Goal: Task Accomplishment & Management: Use online tool/utility

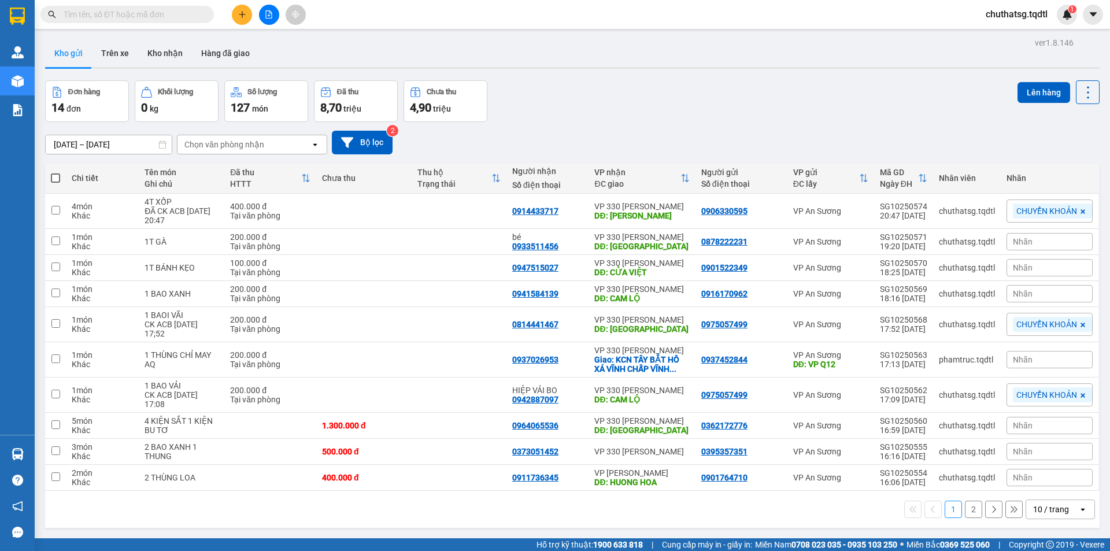
click at [272, 24] on div "Kết quả tìm kiếm ( 0 ) Bộ lọc No Data chuthatsg.tqdtl 1" at bounding box center [555, 14] width 1110 height 29
click at [273, 16] on button at bounding box center [269, 15] width 20 height 20
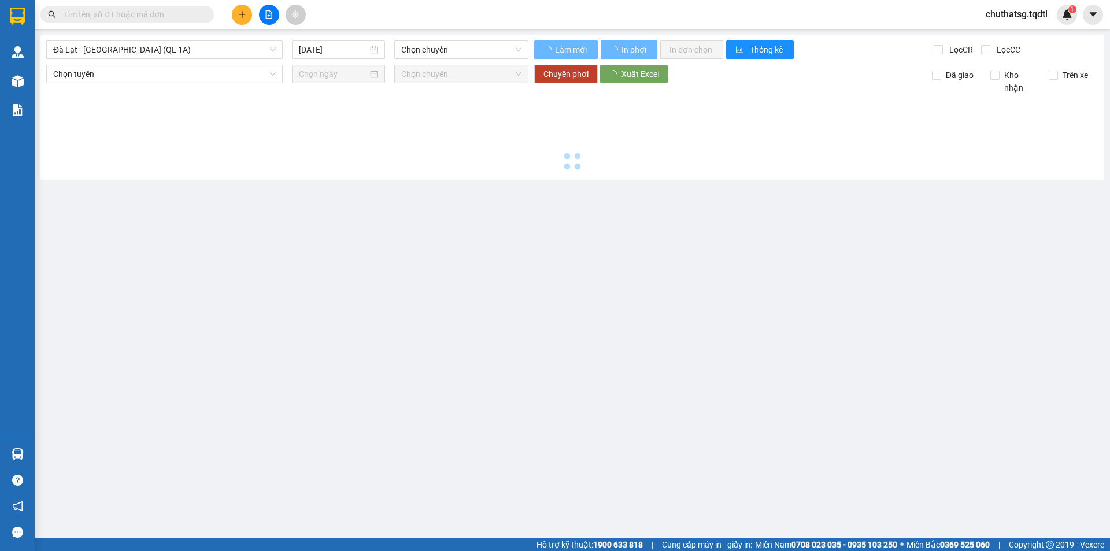
type input "[DATE]"
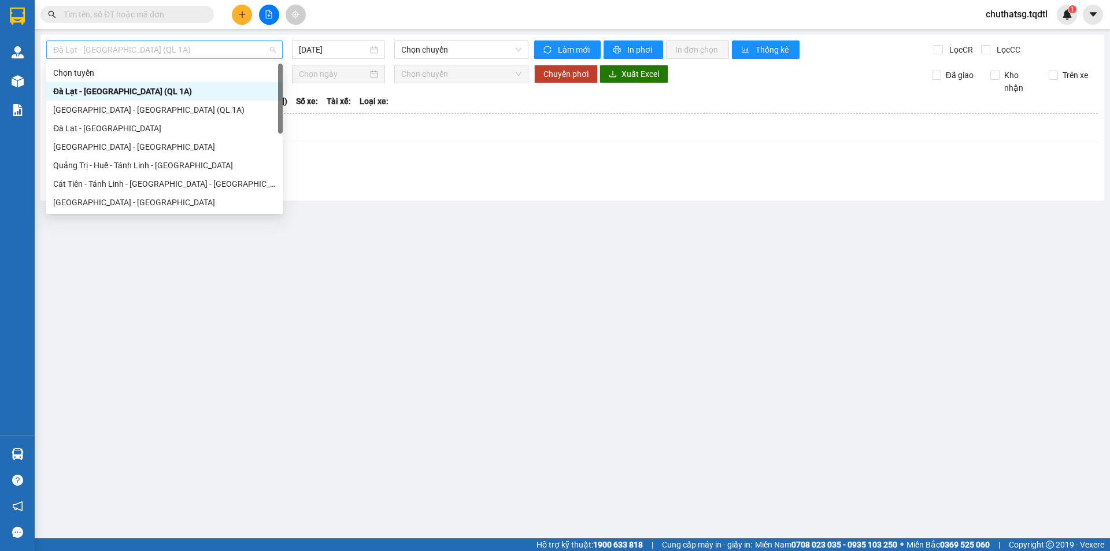
click at [207, 53] on span "Đà Lạt - [GEOGRAPHIC_DATA] (QL 1A)" at bounding box center [164, 49] width 223 height 17
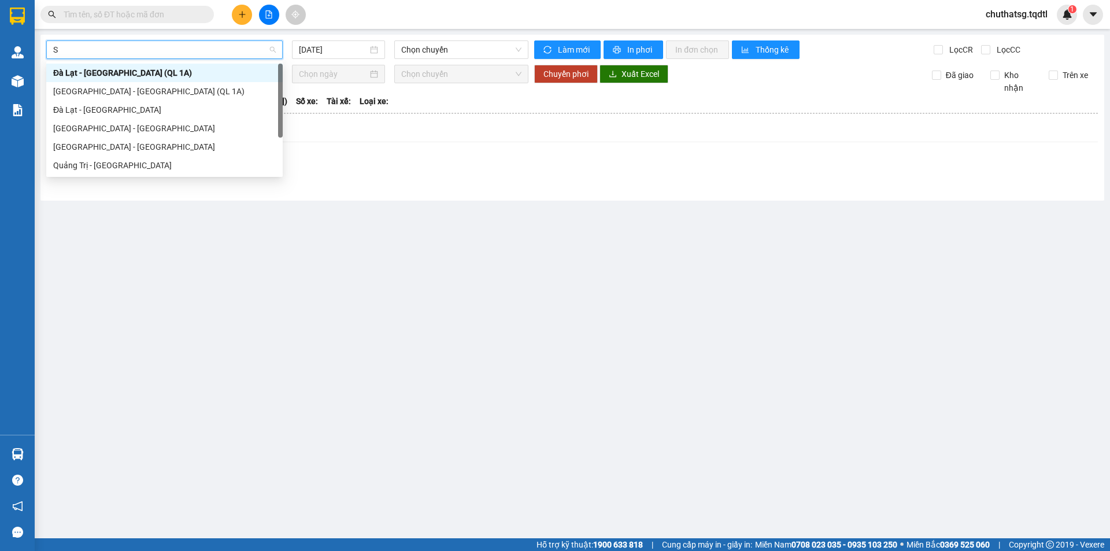
type input "S"
click at [114, 147] on div "[GEOGRAPHIC_DATA] - [GEOGRAPHIC_DATA]" at bounding box center [164, 147] width 223 height 13
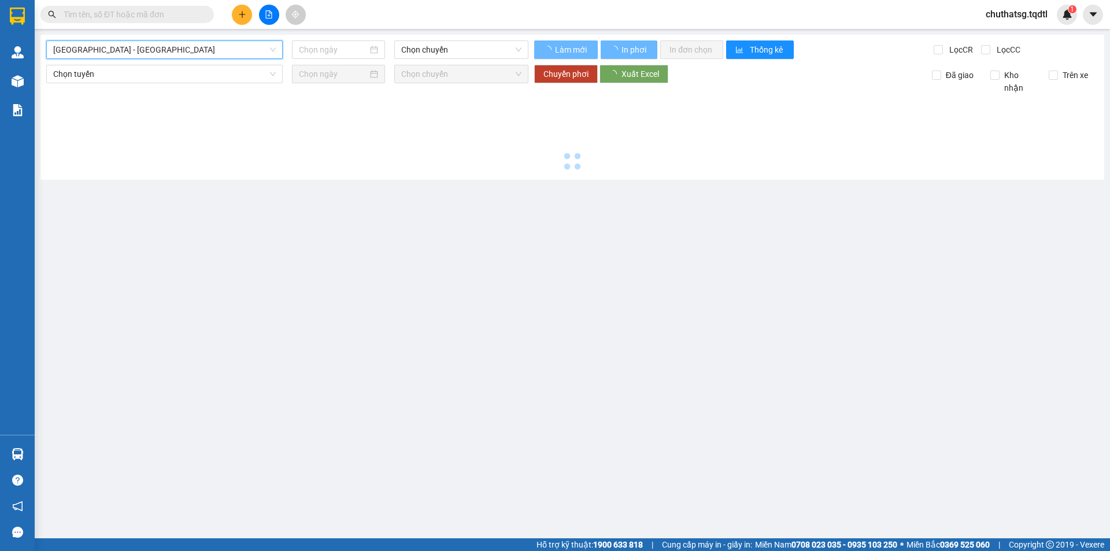
type input "[DATE]"
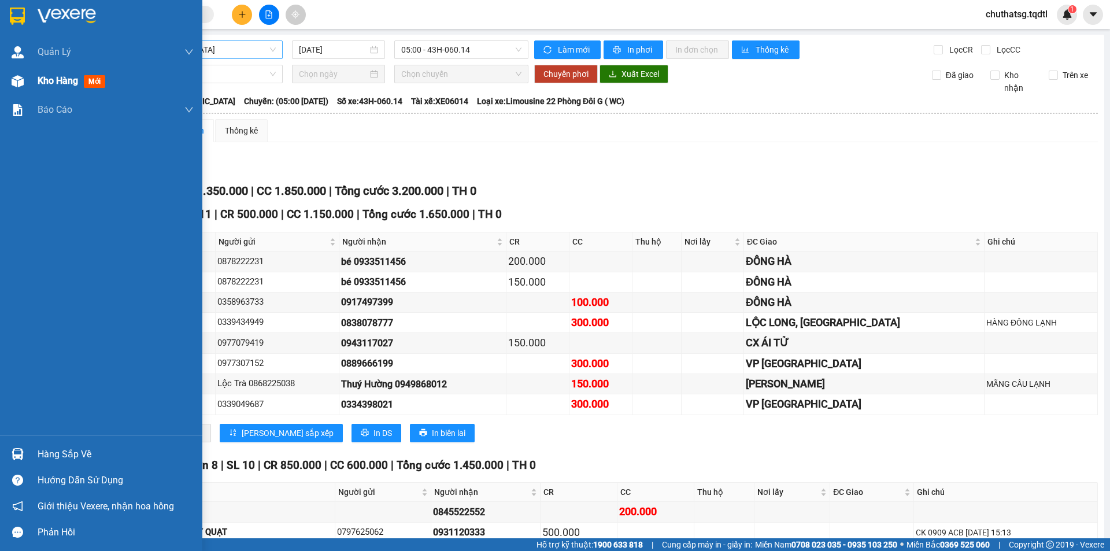
click at [61, 84] on span "Kho hàng" at bounding box center [58, 80] width 40 height 11
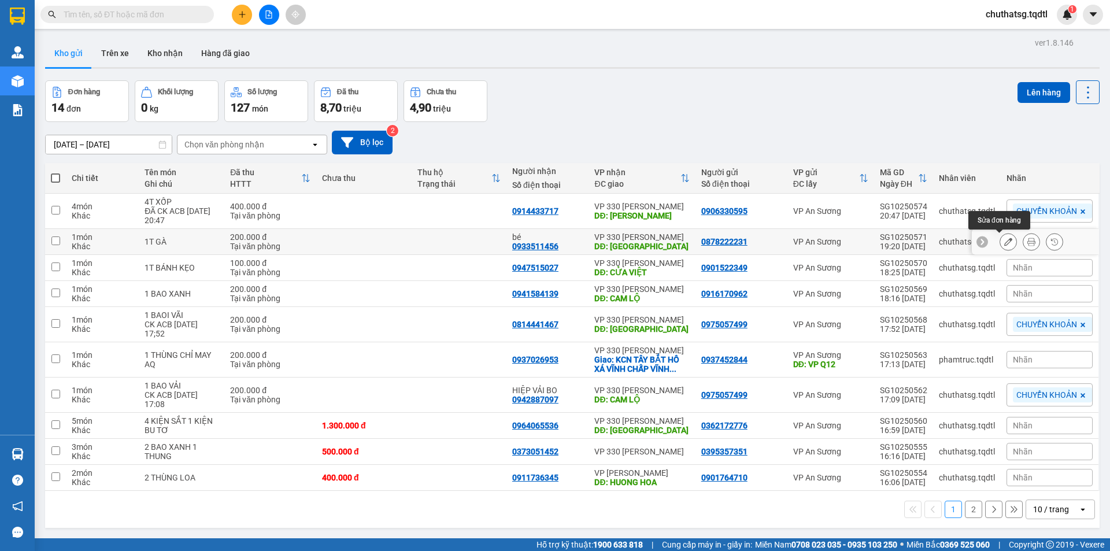
click at [1003, 241] on button at bounding box center [1008, 242] width 16 height 20
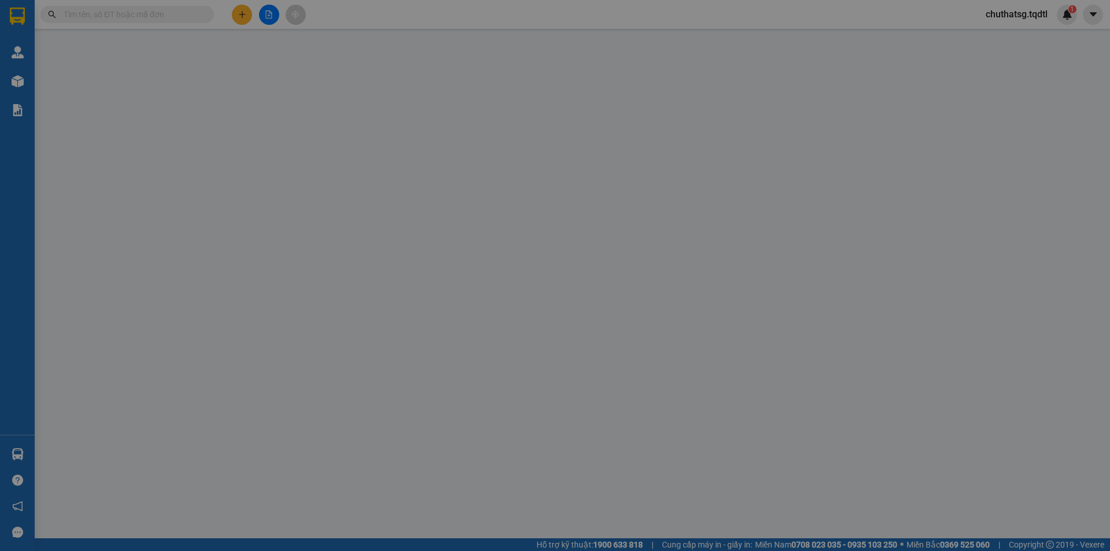
type input "0878222231"
type input "0933511456"
type input "bé"
type input "ĐÔNG HÀ"
type input "200.000"
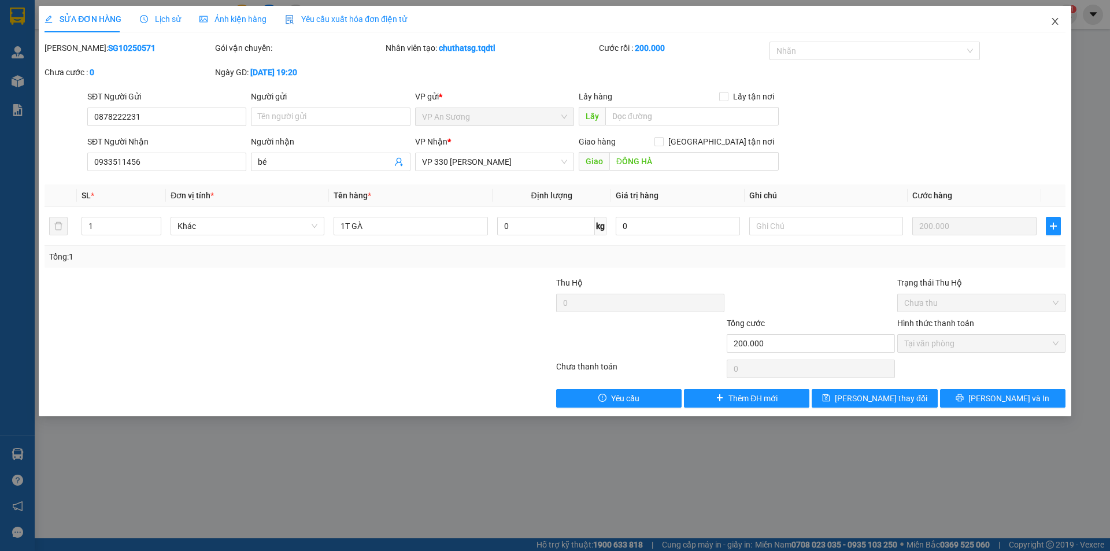
drag, startPoint x: 1056, startPoint y: 23, endPoint x: 950, endPoint y: 31, distance: 106.1
click at [1052, 24] on icon "close" at bounding box center [1055, 21] width 9 height 9
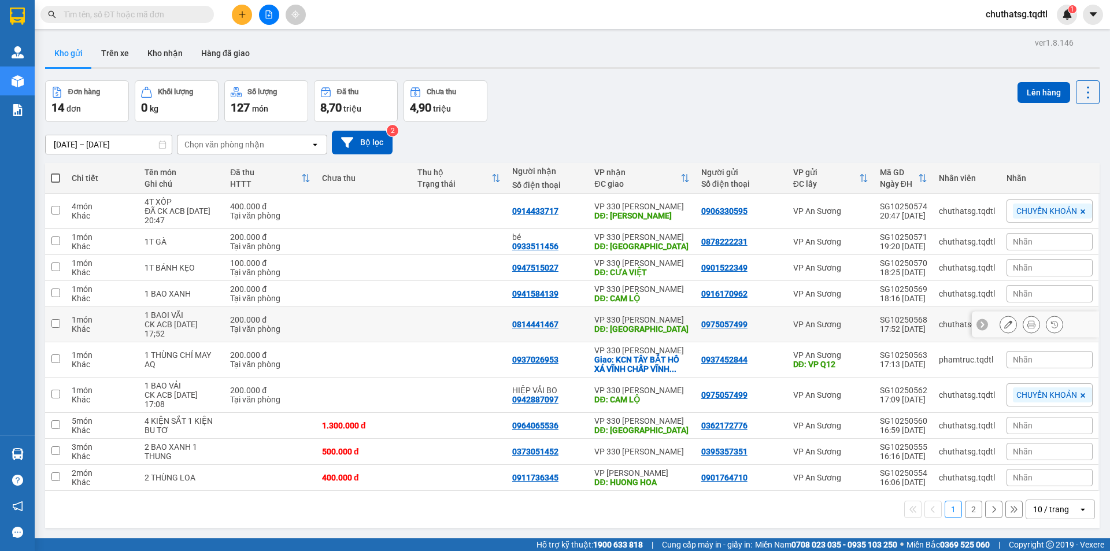
drag, startPoint x: 158, startPoint y: 318, endPoint x: 153, endPoint y: 311, distance: 9.1
drag, startPoint x: 153, startPoint y: 311, endPoint x: 109, endPoint y: 523, distance: 216.6
click at [109, 523] on div "1 2 10 / trang open" at bounding box center [572, 509] width 1055 height 37
click at [269, 13] on icon "file-add" at bounding box center [269, 14] width 8 height 8
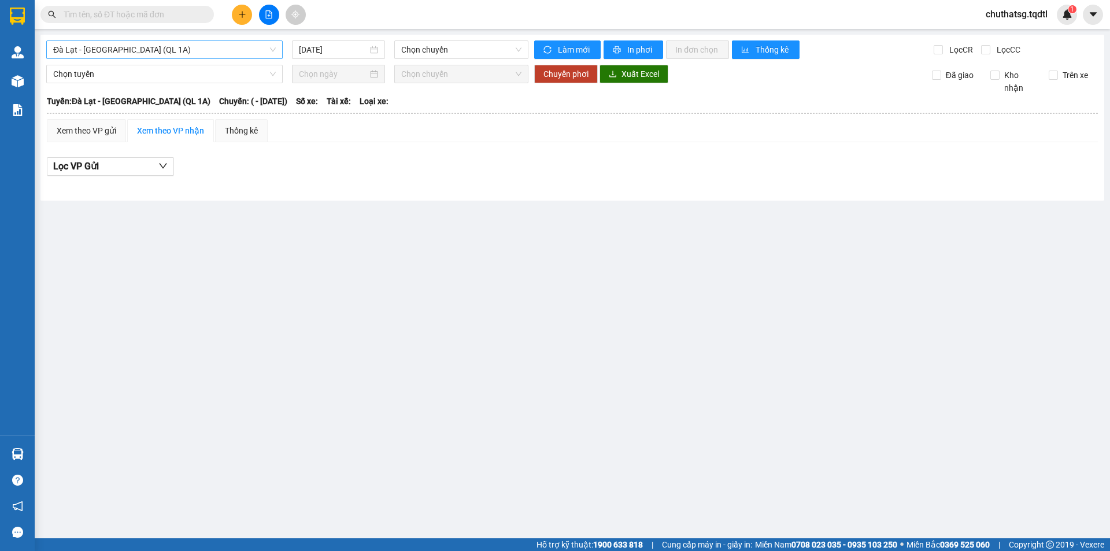
click at [181, 52] on span "Đà Lạt - [GEOGRAPHIC_DATA] (QL 1A)" at bounding box center [164, 49] width 223 height 17
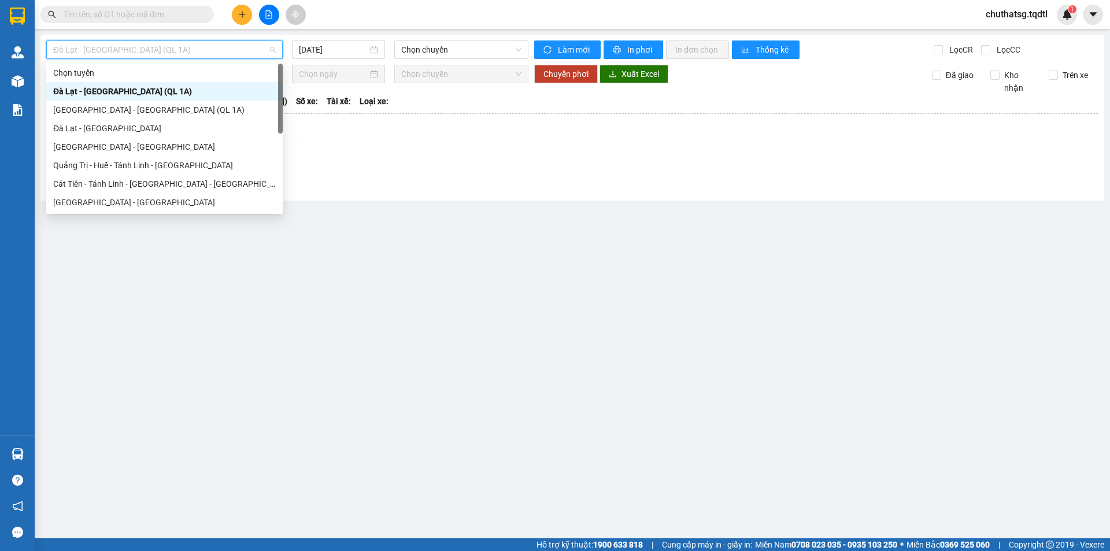
type input "S"
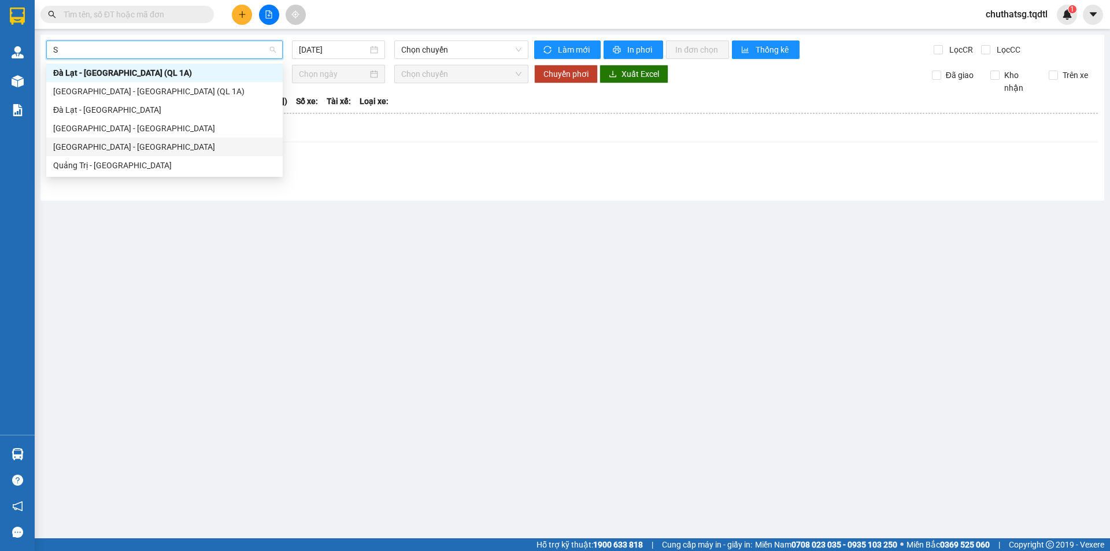
click at [119, 147] on div "[GEOGRAPHIC_DATA] - [GEOGRAPHIC_DATA]" at bounding box center [164, 147] width 223 height 13
type input "[DATE]"
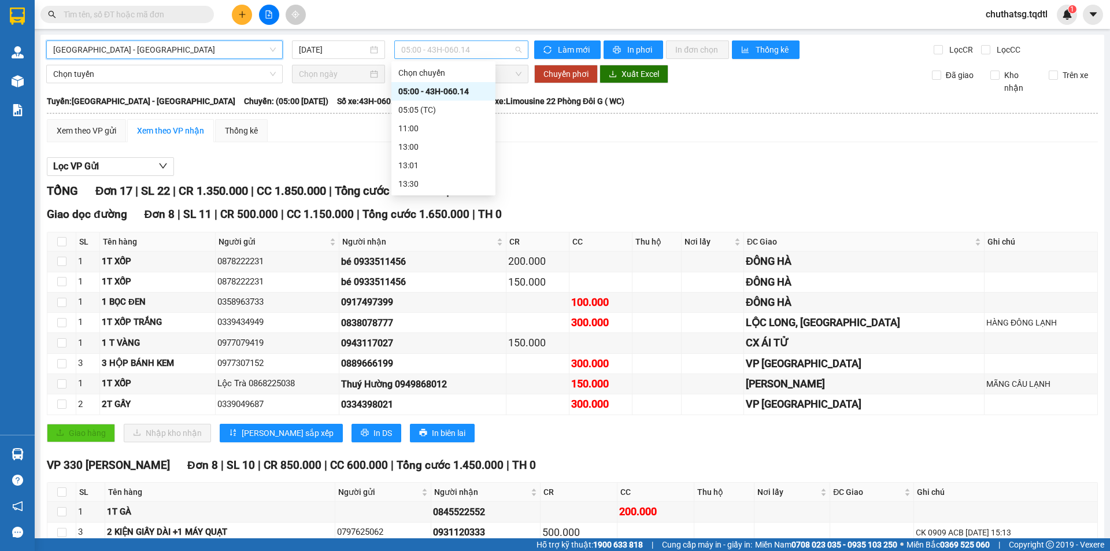
click at [431, 49] on span "05:00 - 43H-060.14" at bounding box center [461, 49] width 120 height 17
drag, startPoint x: 439, startPoint y: 91, endPoint x: 490, endPoint y: 75, distance: 53.2
click at [446, 87] on div "05:00 - 43H-060.14" at bounding box center [443, 91] width 90 height 13
click at [643, 42] on button "In phơi" at bounding box center [634, 49] width 60 height 19
click at [214, 77] on span "Chọn tuyến" at bounding box center [164, 73] width 223 height 17
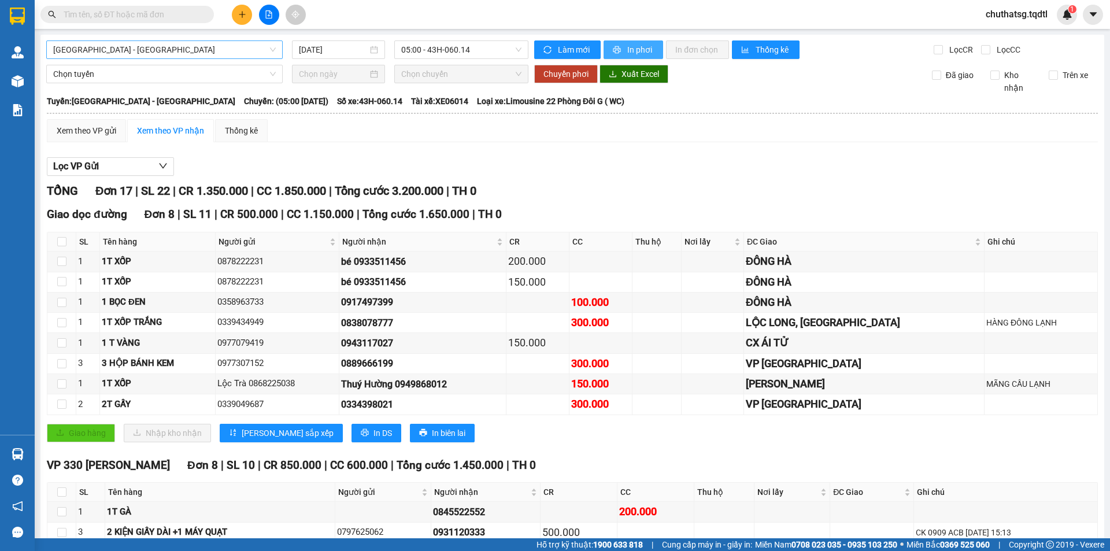
click at [636, 43] on button "In phơi" at bounding box center [634, 49] width 60 height 19
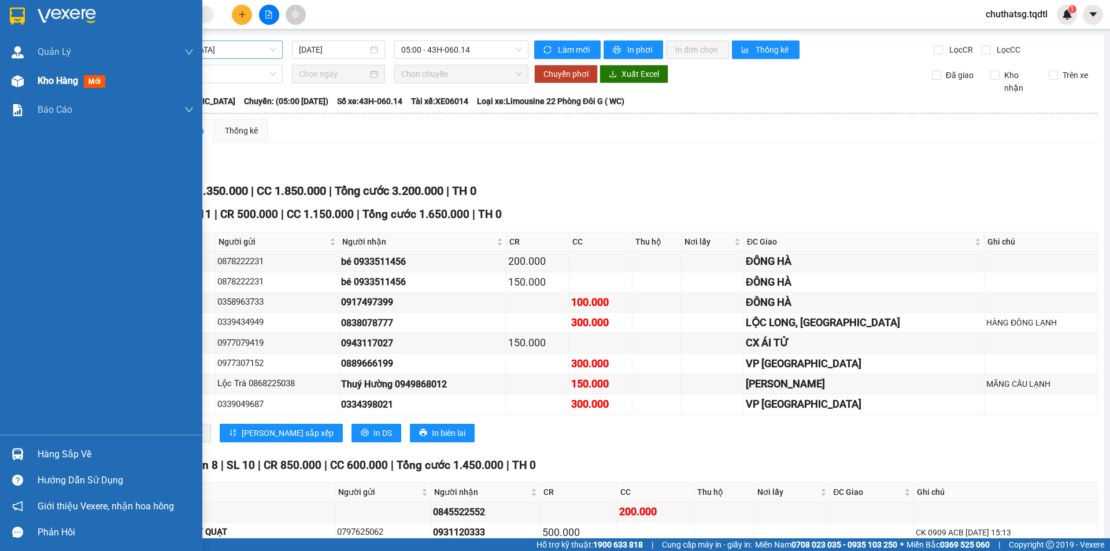
drag, startPoint x: 47, startPoint y: 71, endPoint x: 53, endPoint y: 81, distance: 11.7
click at [52, 77] on div "Kho hàng mới" at bounding box center [116, 80] width 156 height 29
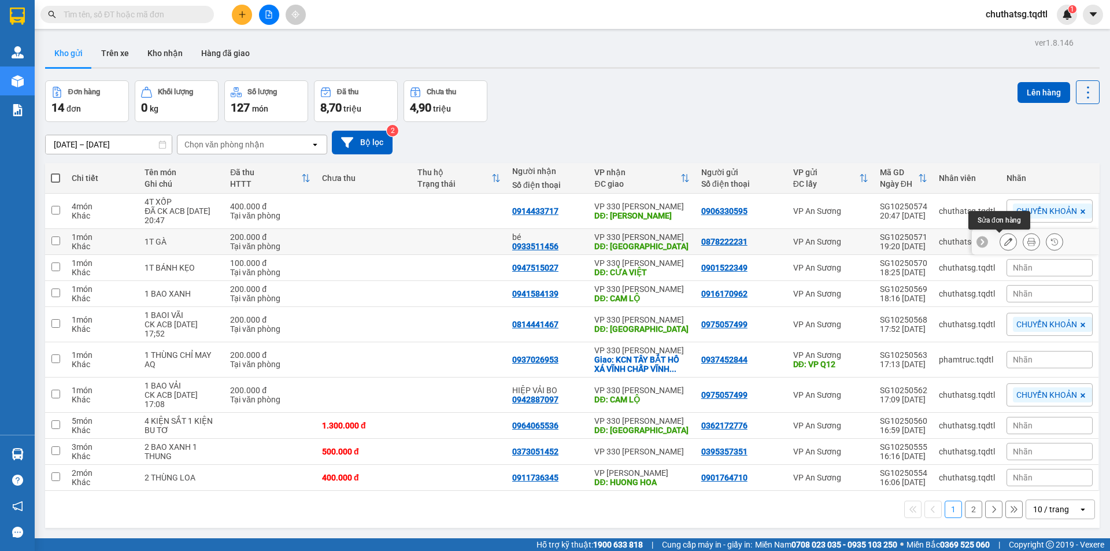
click at [1004, 242] on icon at bounding box center [1008, 242] width 8 height 8
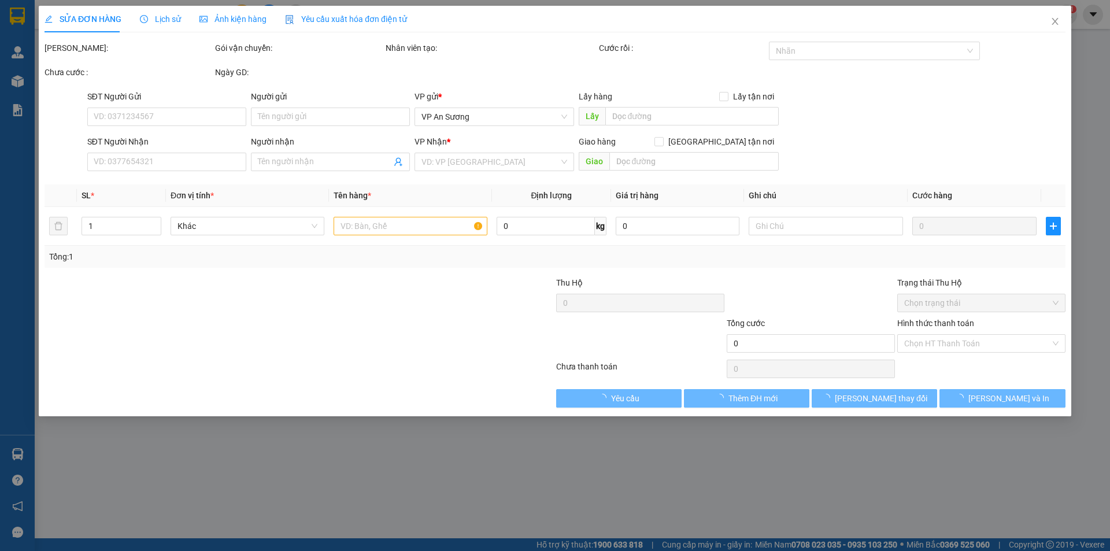
type input "0878222231"
type input "0933511456"
type input "bé"
type input "ĐÔNG HÀ"
type input "200.000"
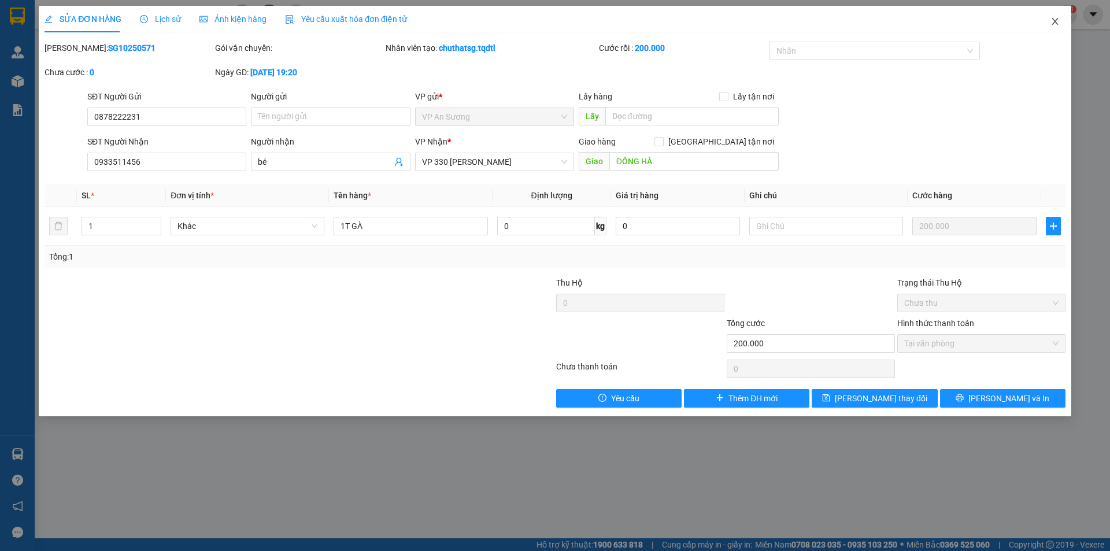
click at [1055, 22] on icon "close" at bounding box center [1055, 21] width 6 height 7
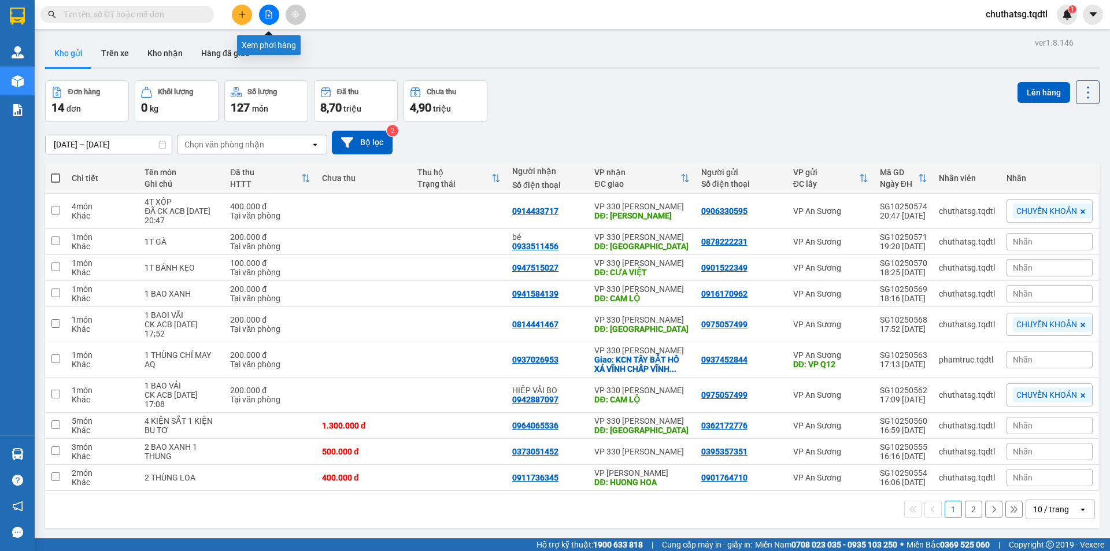
click at [267, 16] on icon "file-add" at bounding box center [269, 14] width 8 height 8
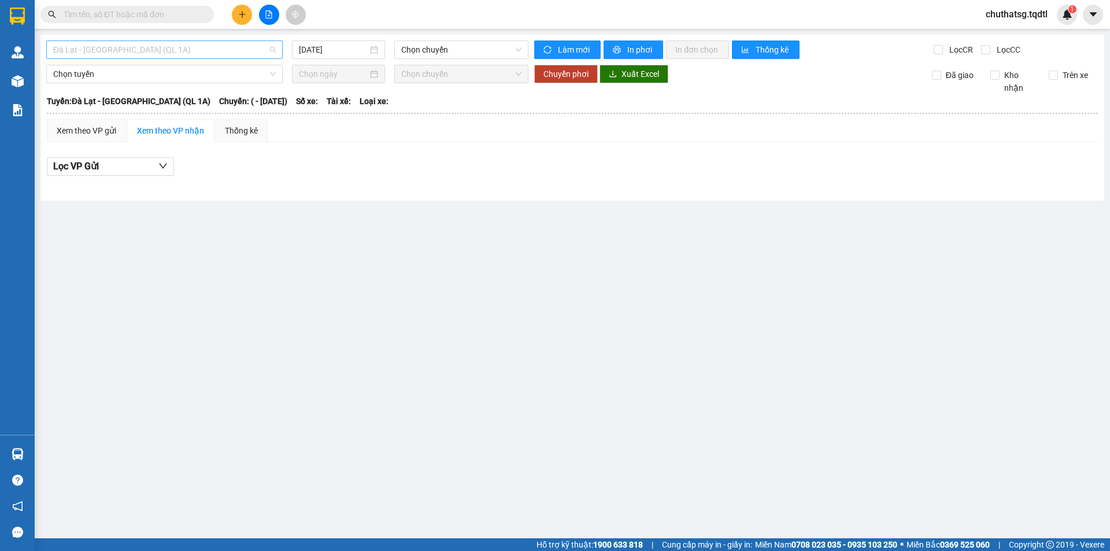
click at [187, 56] on span "Đà Lạt - [GEOGRAPHIC_DATA] (QL 1A)" at bounding box center [164, 49] width 223 height 17
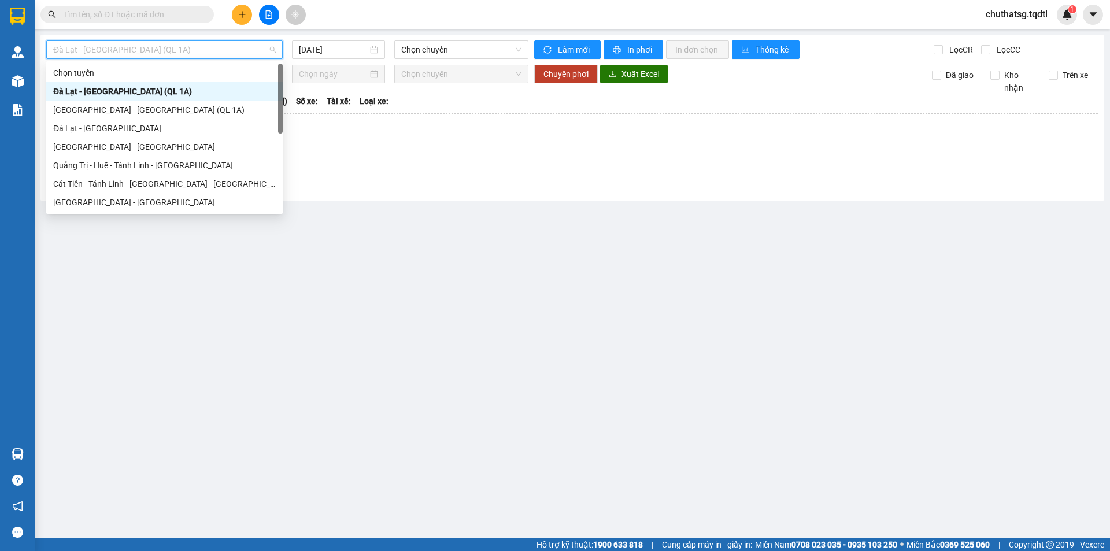
type input "S"
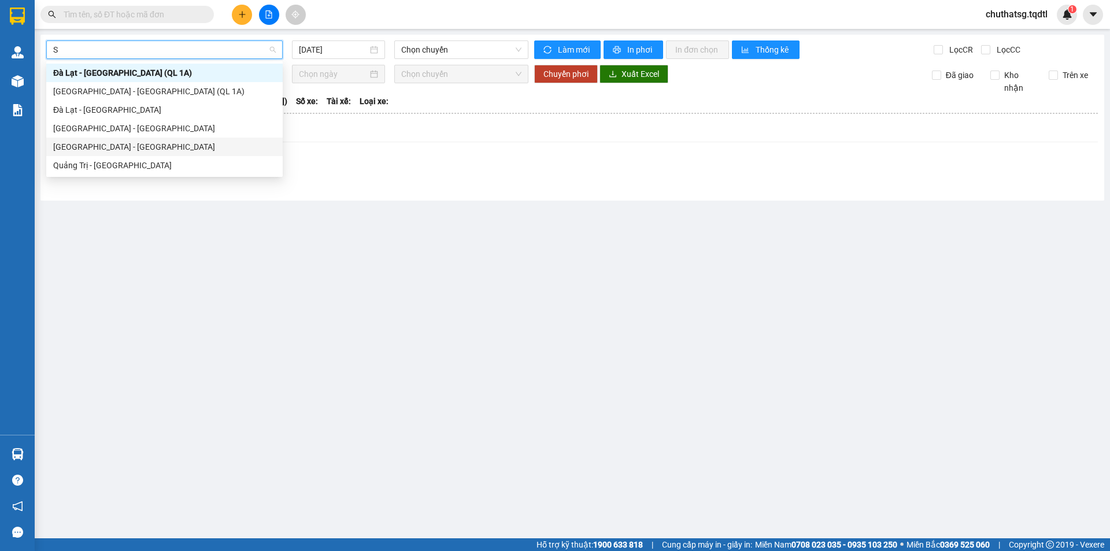
click at [114, 142] on div "[GEOGRAPHIC_DATA] - [GEOGRAPHIC_DATA]" at bounding box center [164, 147] width 223 height 13
type input "[DATE]"
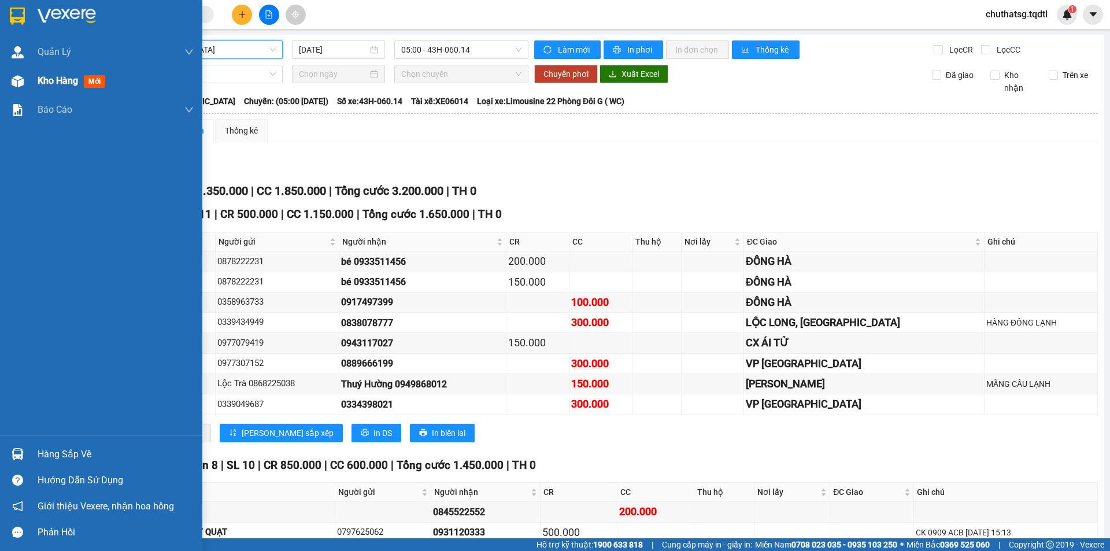
click at [55, 82] on span "Kho hàng" at bounding box center [58, 80] width 40 height 11
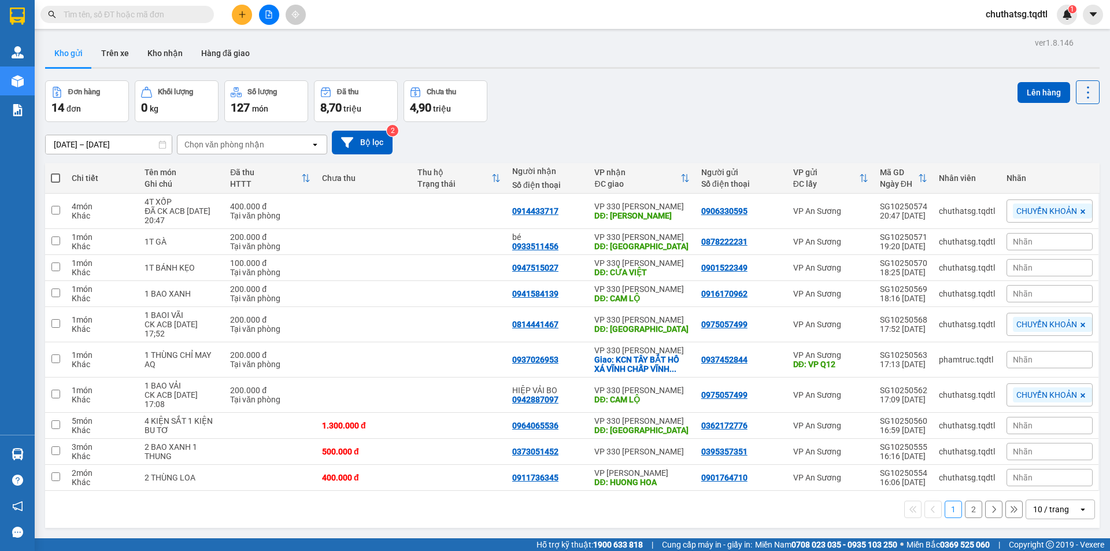
click at [150, 16] on input "text" at bounding box center [132, 14] width 136 height 13
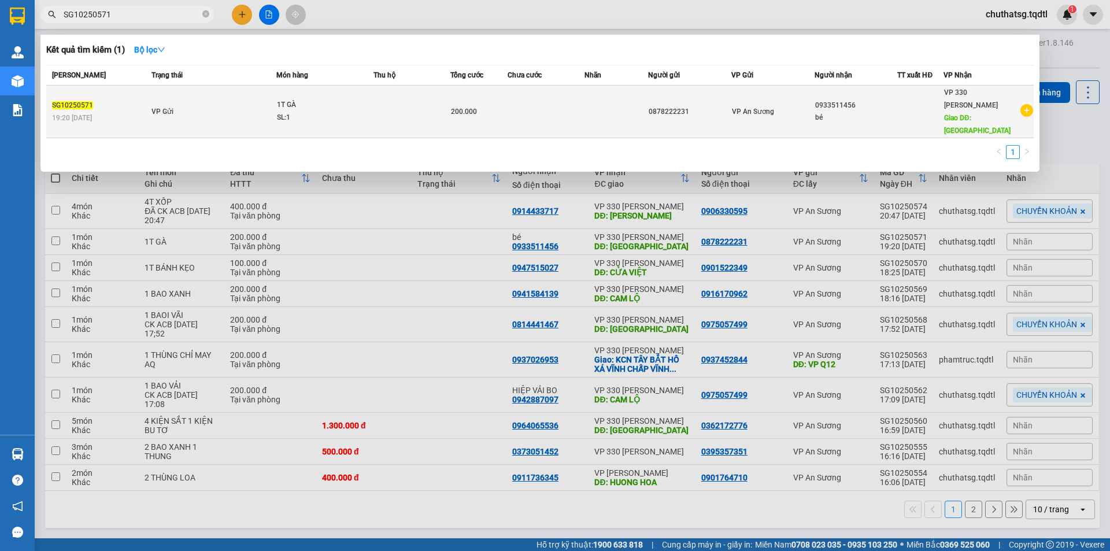
type input "SG10250571"
click at [372, 99] on span "1T GÀ SL: 1" at bounding box center [325, 111] width 96 height 25
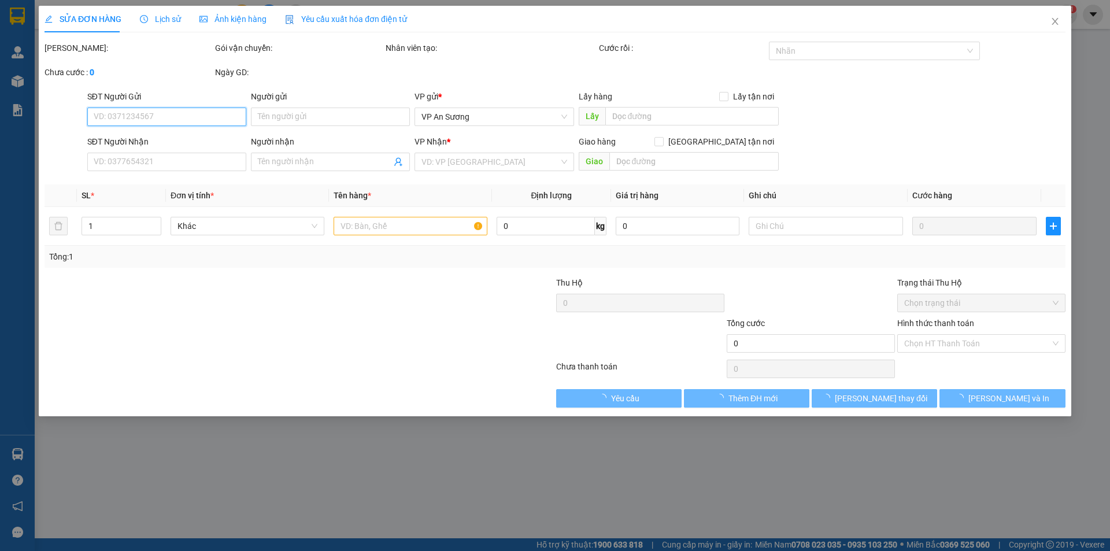
type input "0878222231"
type input "0933511456"
type input "bé"
type input "ĐÔNG HÀ"
type input "200.000"
